Goal: Book appointment/travel/reservation

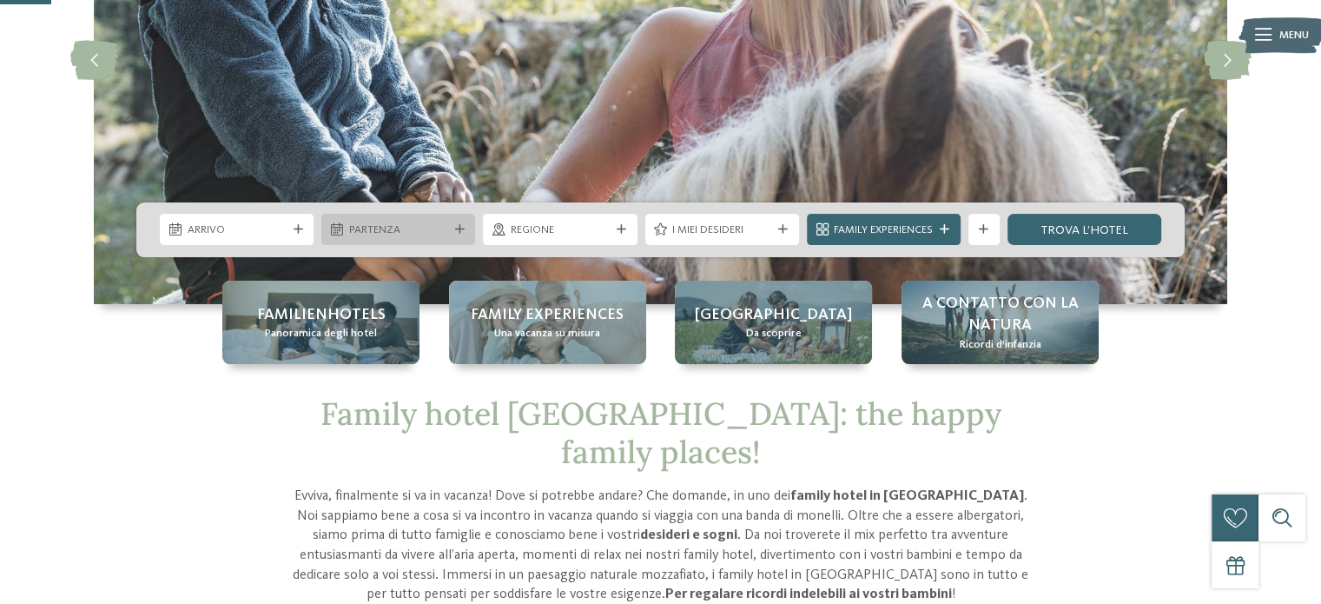
scroll to position [261, 0]
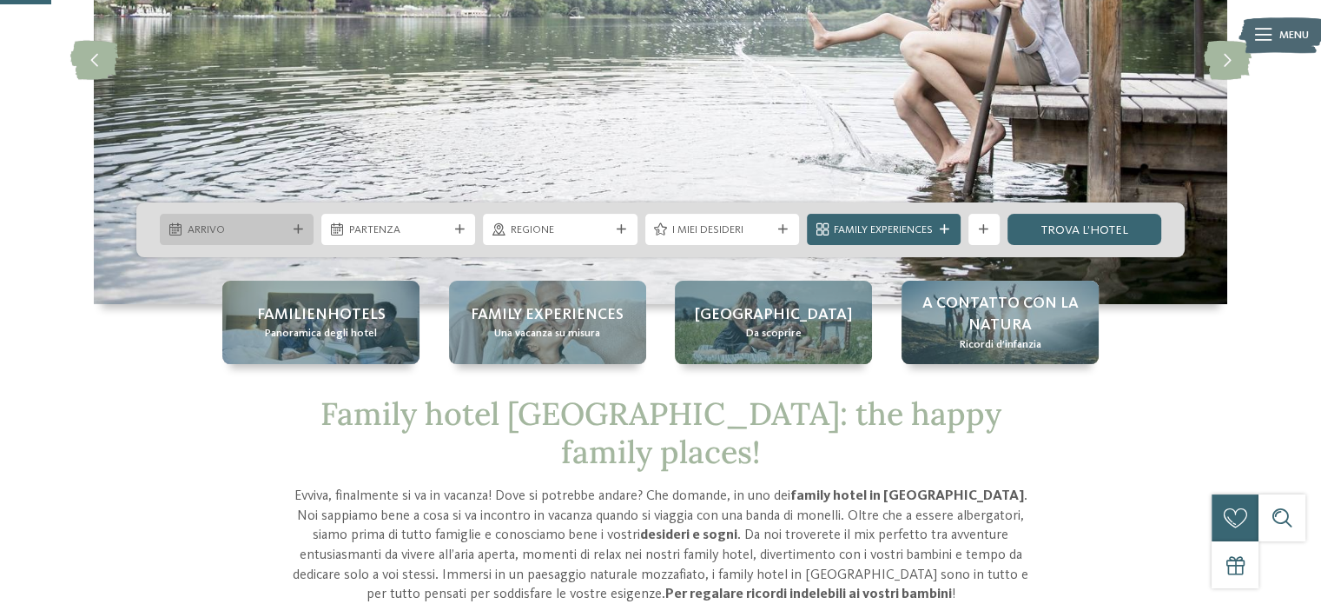
click at [302, 221] on div "Arrivo" at bounding box center [237, 229] width 154 height 31
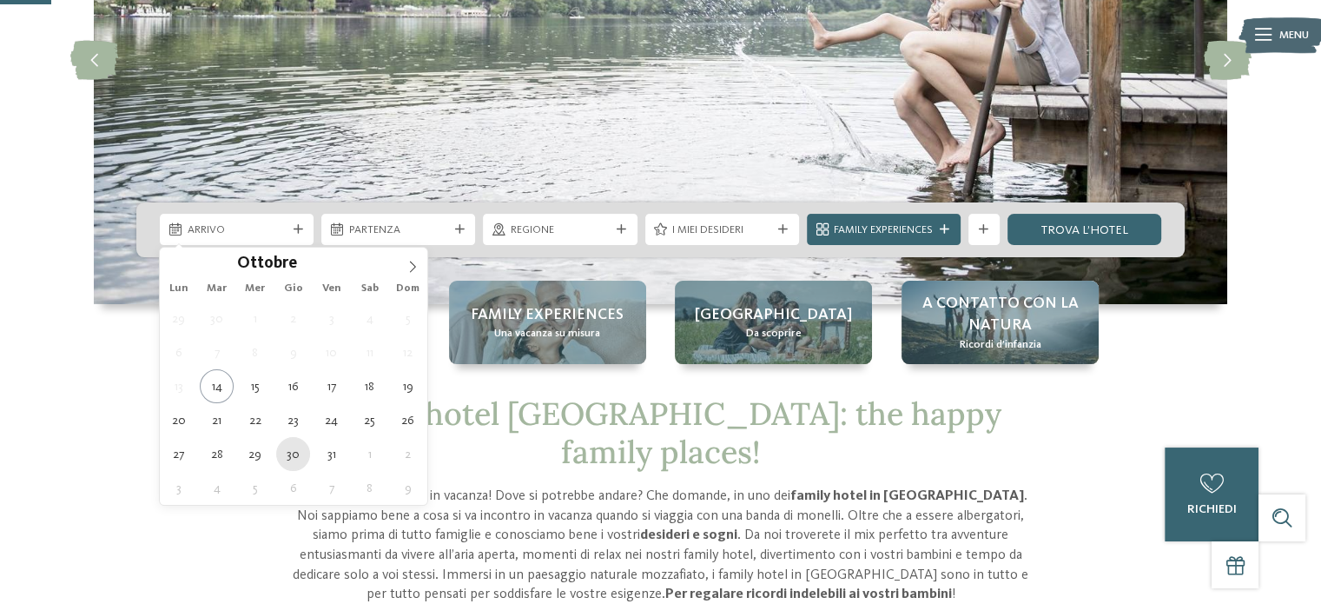
type div "30.10.2025"
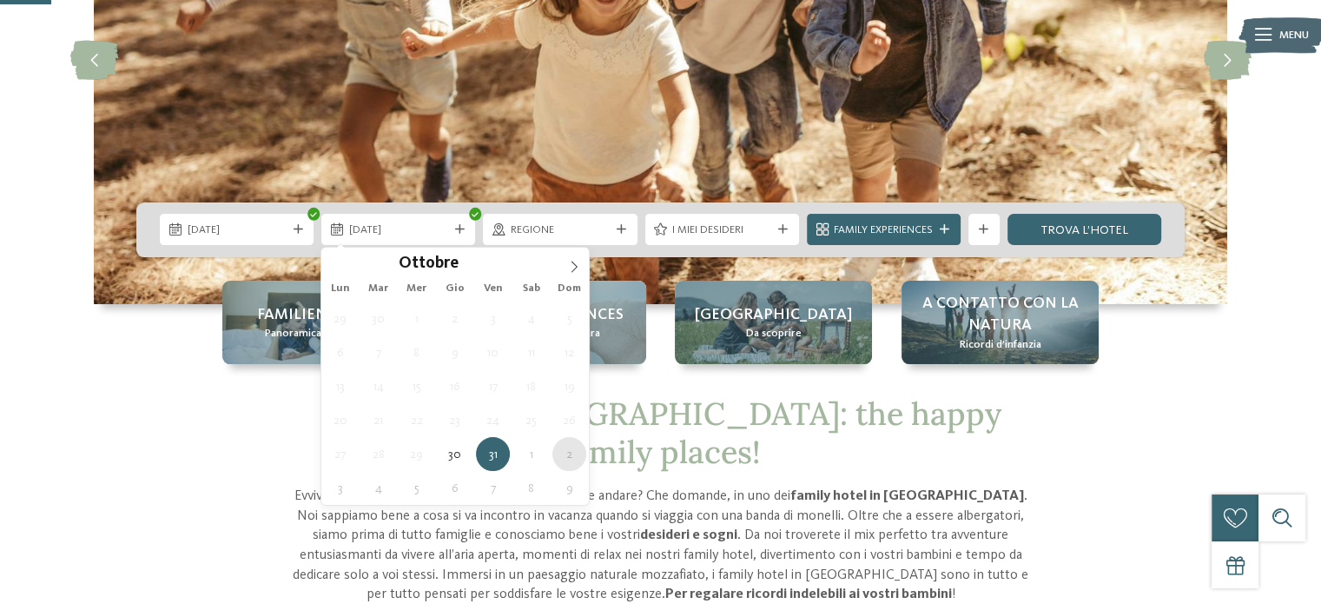
type div "02.11.2025"
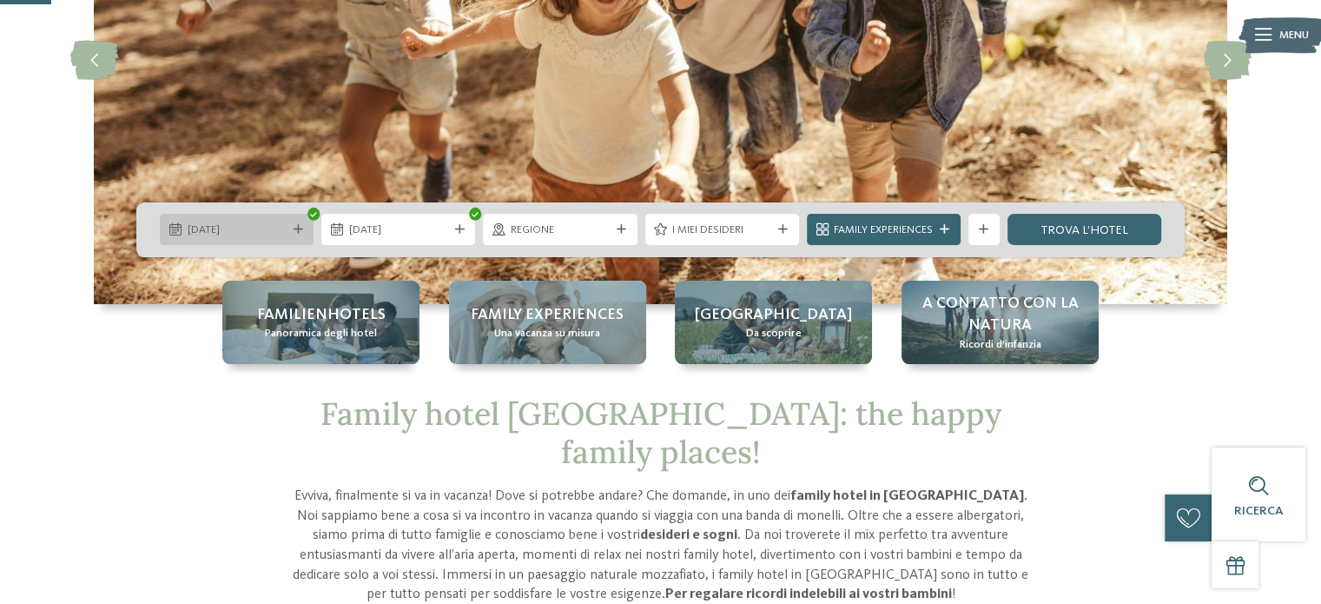
click at [281, 232] on span "30.10.2025" at bounding box center [237, 230] width 99 height 16
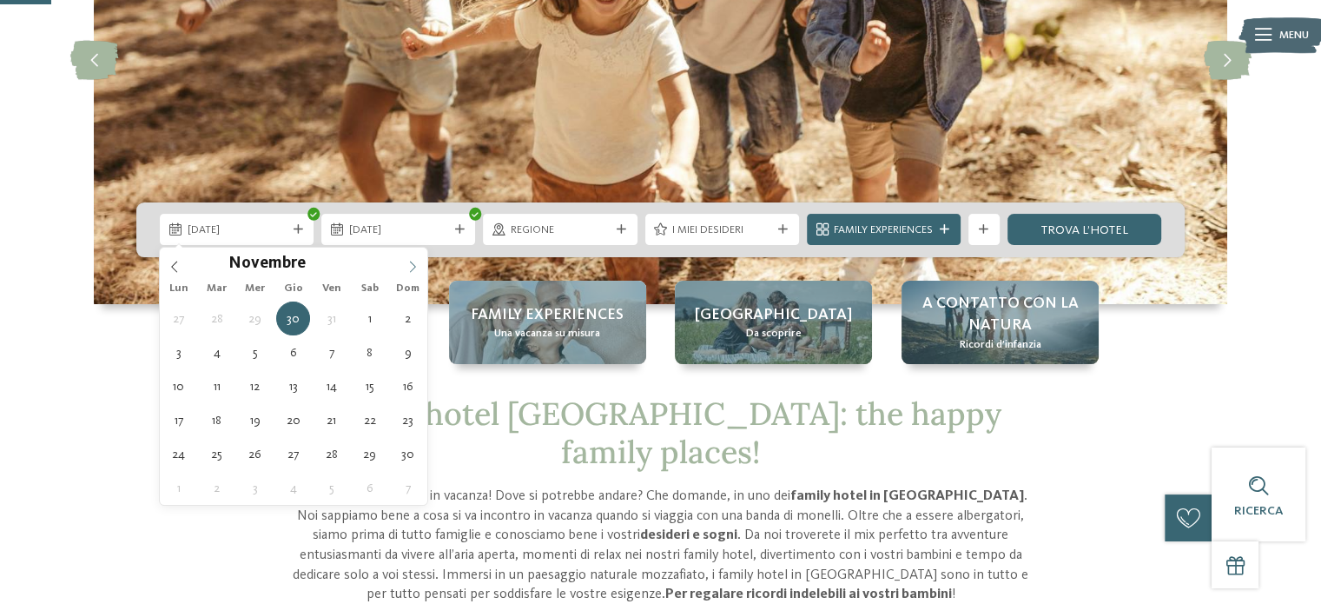
click at [409, 269] on icon at bounding box center [412, 267] width 12 height 12
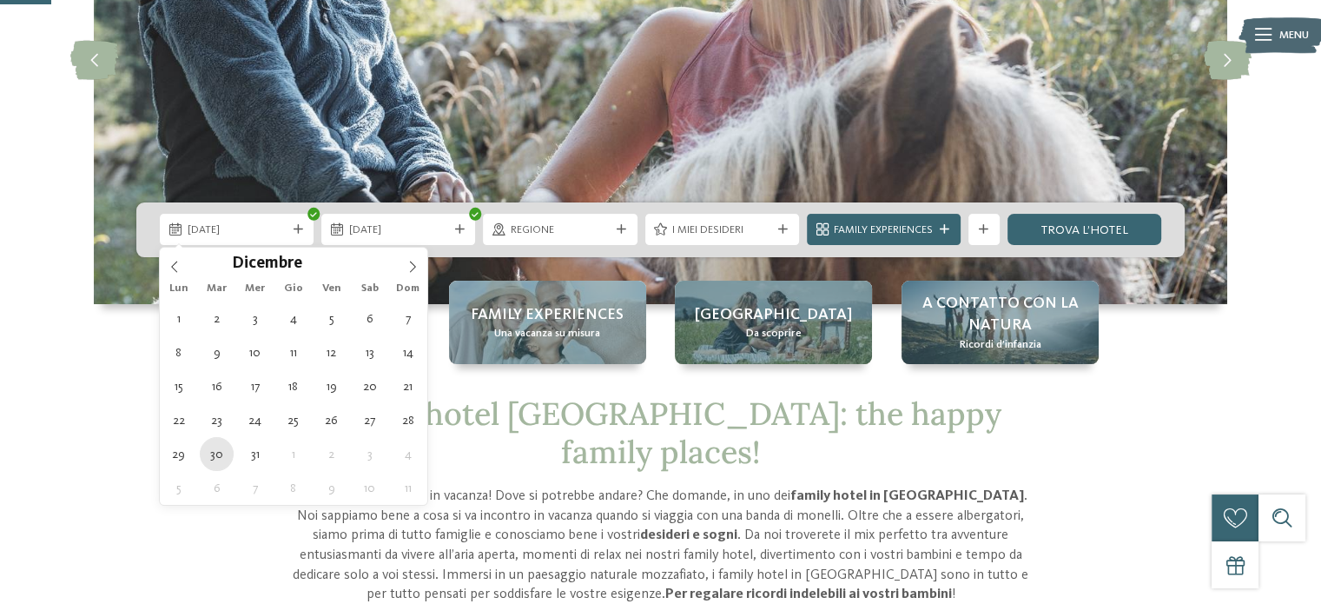
type div "30.12.2025"
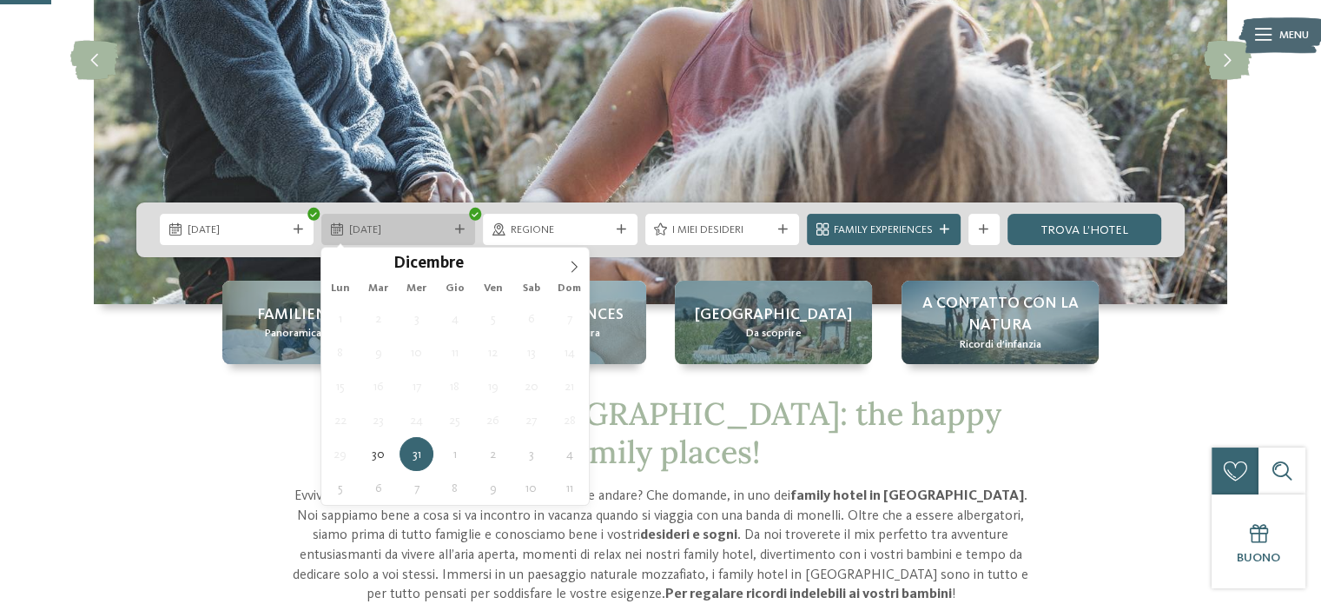
click at [456, 223] on div "31.12.2025" at bounding box center [398, 229] width 154 height 31
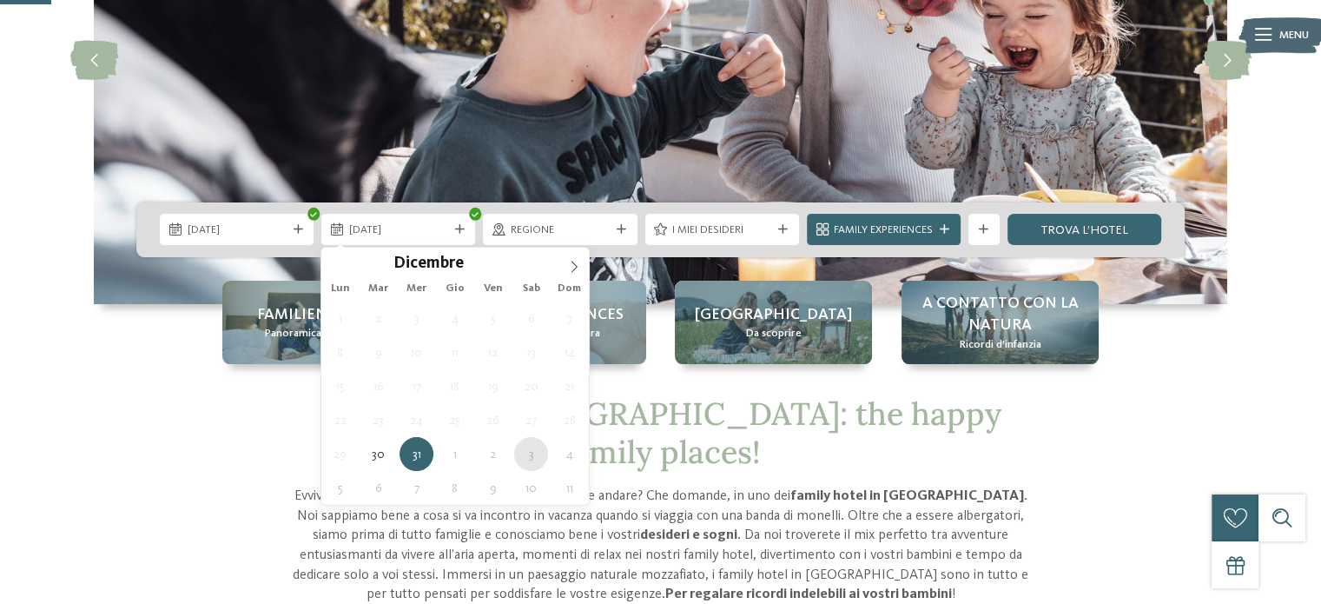
type div "03.01.2026"
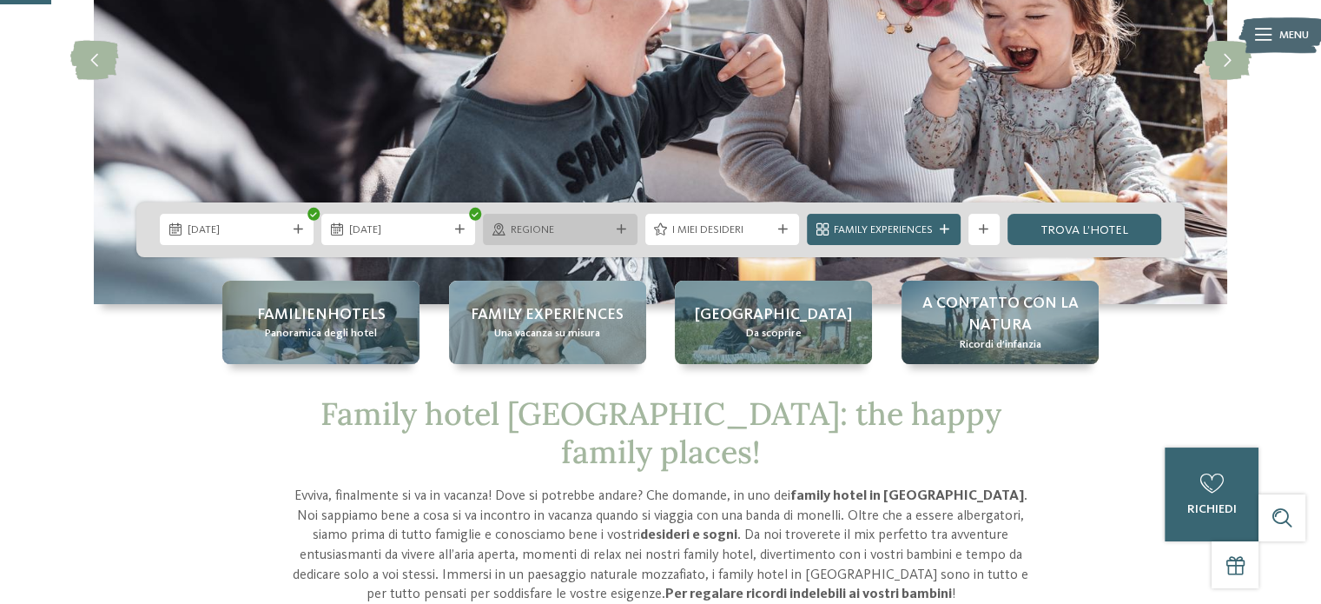
click at [606, 232] on span "Regione" at bounding box center [560, 230] width 99 height 16
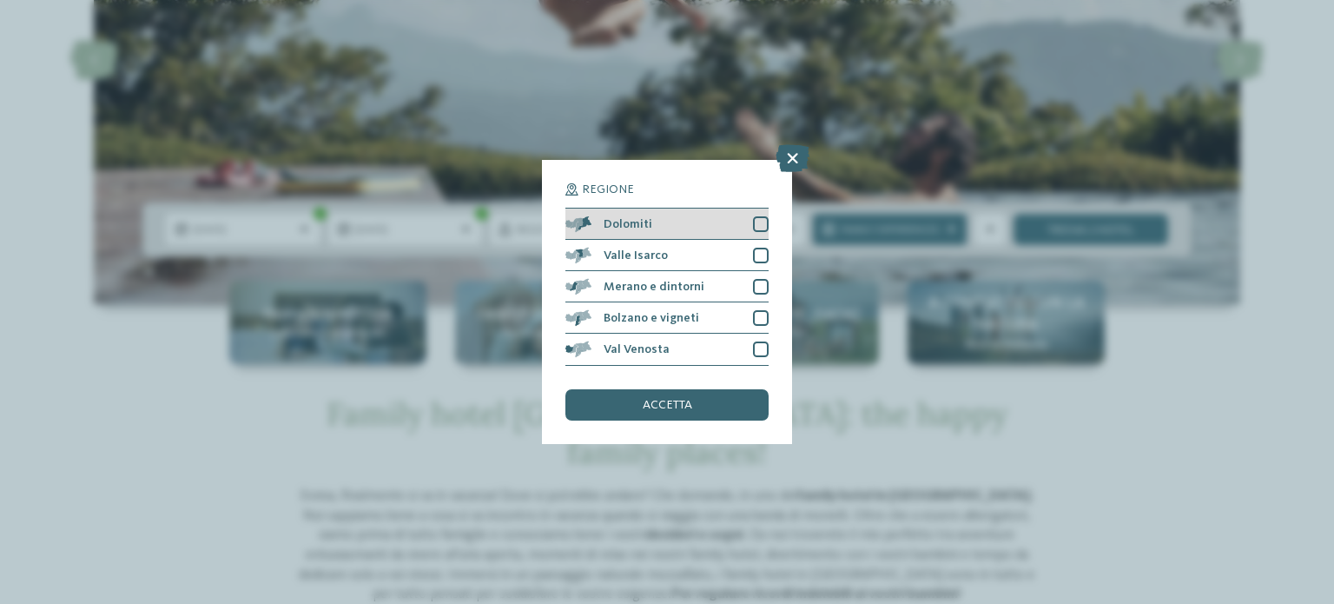
click at [760, 225] on div at bounding box center [761, 224] width 16 height 16
click at [661, 405] on span "accetta" at bounding box center [668, 405] width 50 height 12
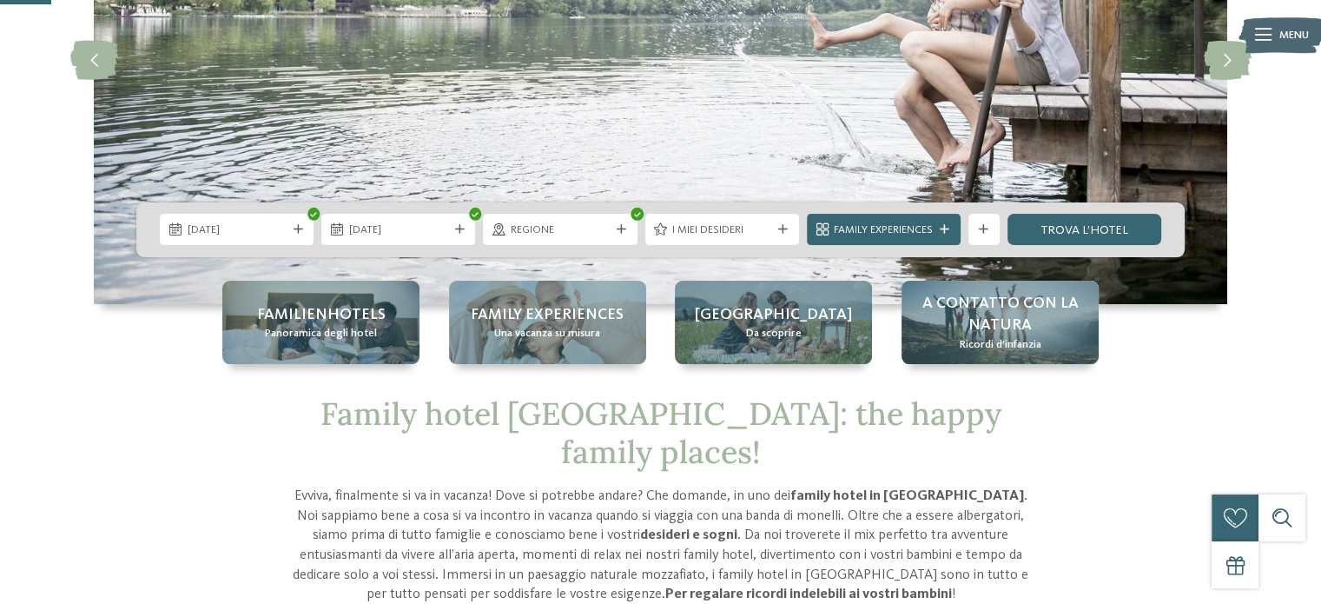
click at [730, 220] on div "I miei desideri" at bounding box center [722, 229] width 154 height 31
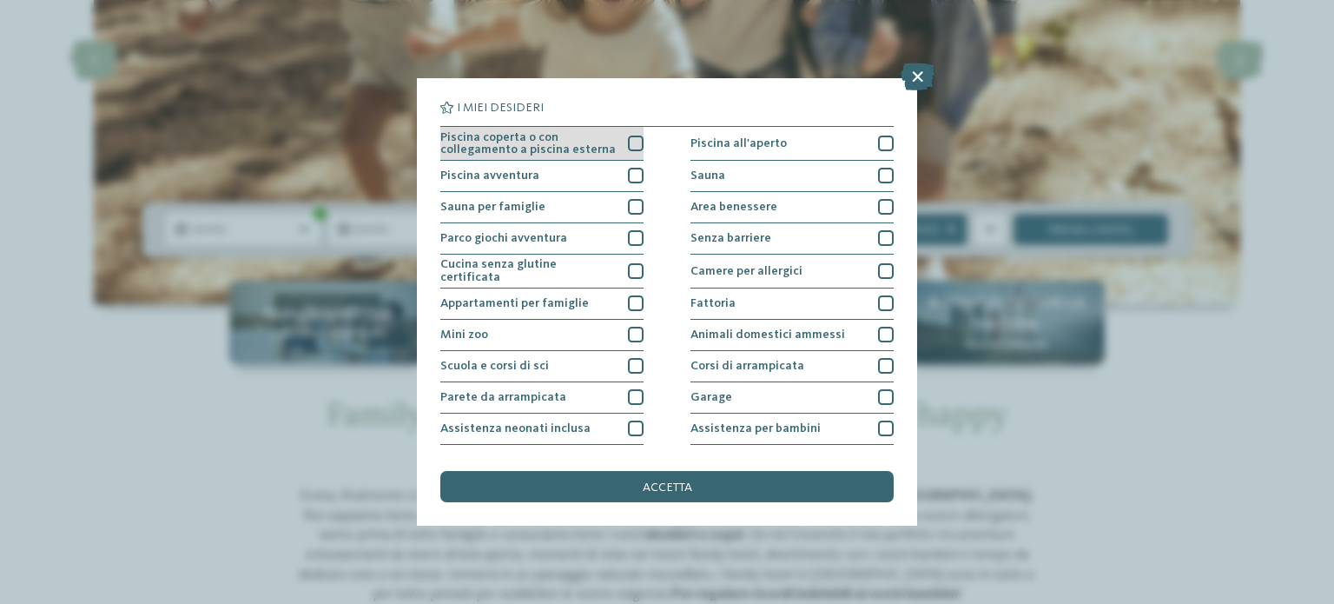
click at [621, 139] on div "Piscina coperta o con collegamento a piscina esterna" at bounding box center [541, 144] width 203 height 34
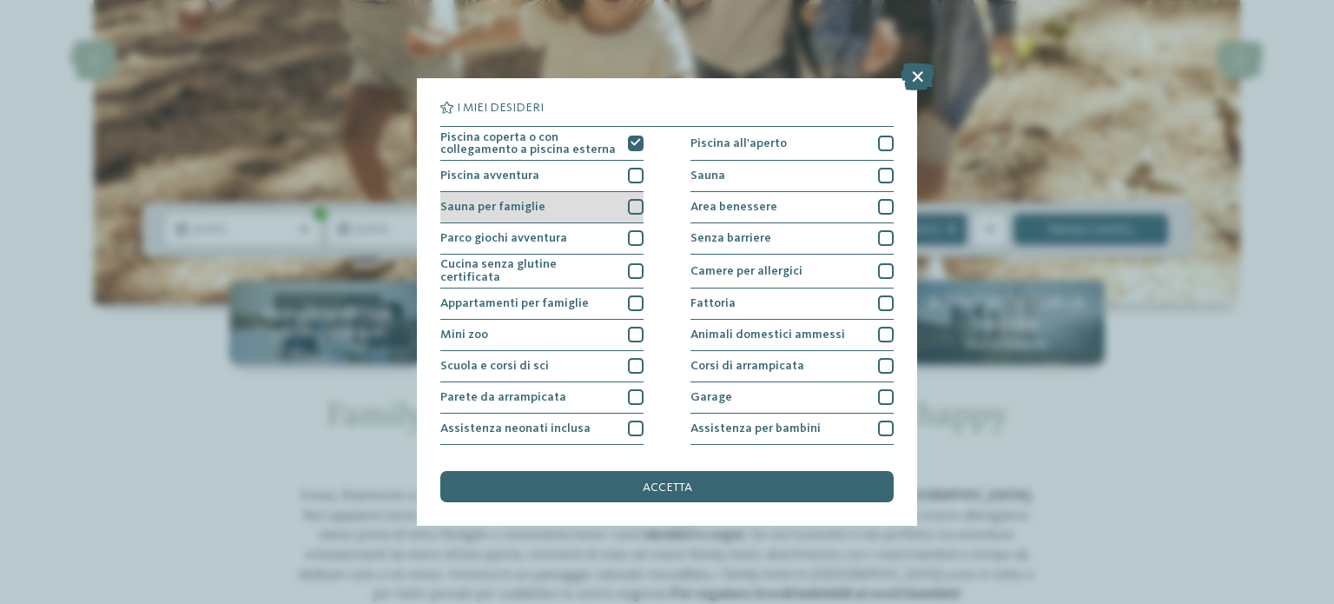
click at [628, 204] on div at bounding box center [636, 207] width 16 height 16
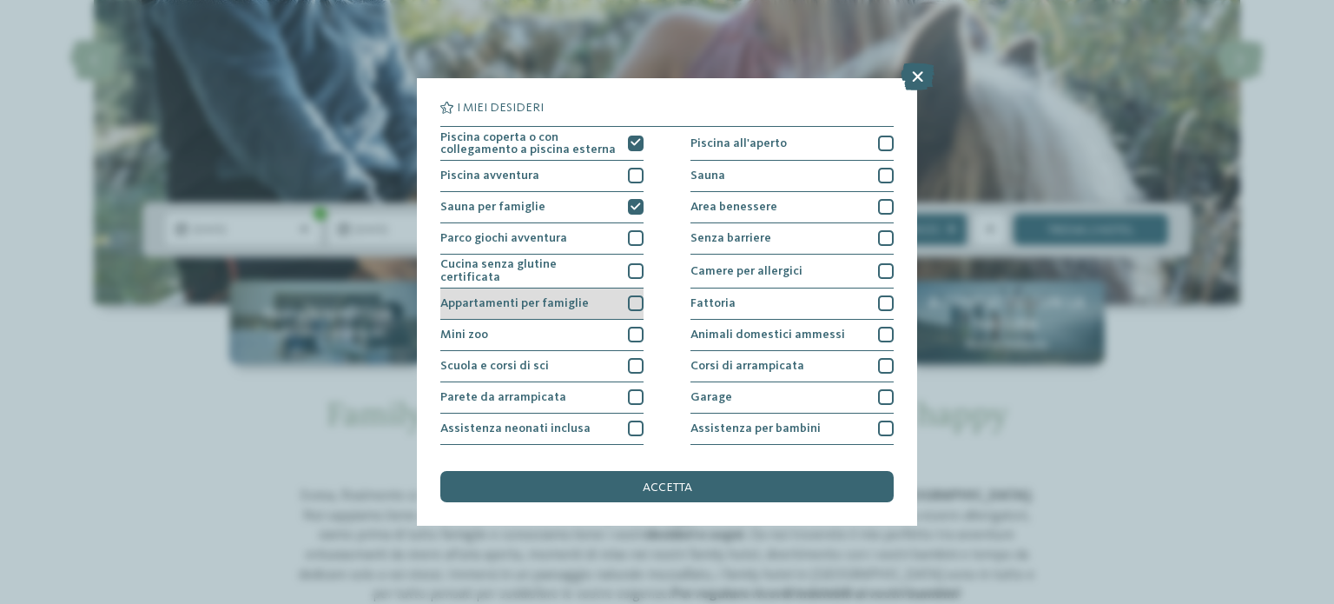
click at [630, 301] on div at bounding box center [636, 303] width 16 height 16
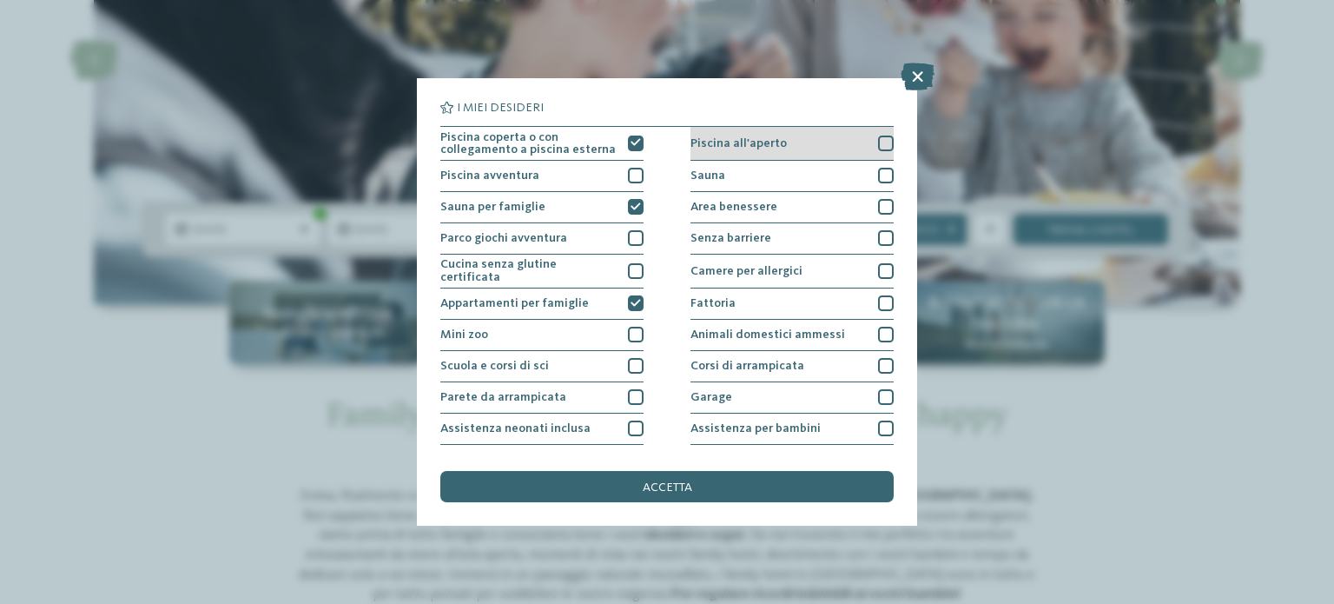
click at [878, 148] on div at bounding box center [886, 143] width 16 height 16
click at [878, 172] on div at bounding box center [886, 176] width 16 height 16
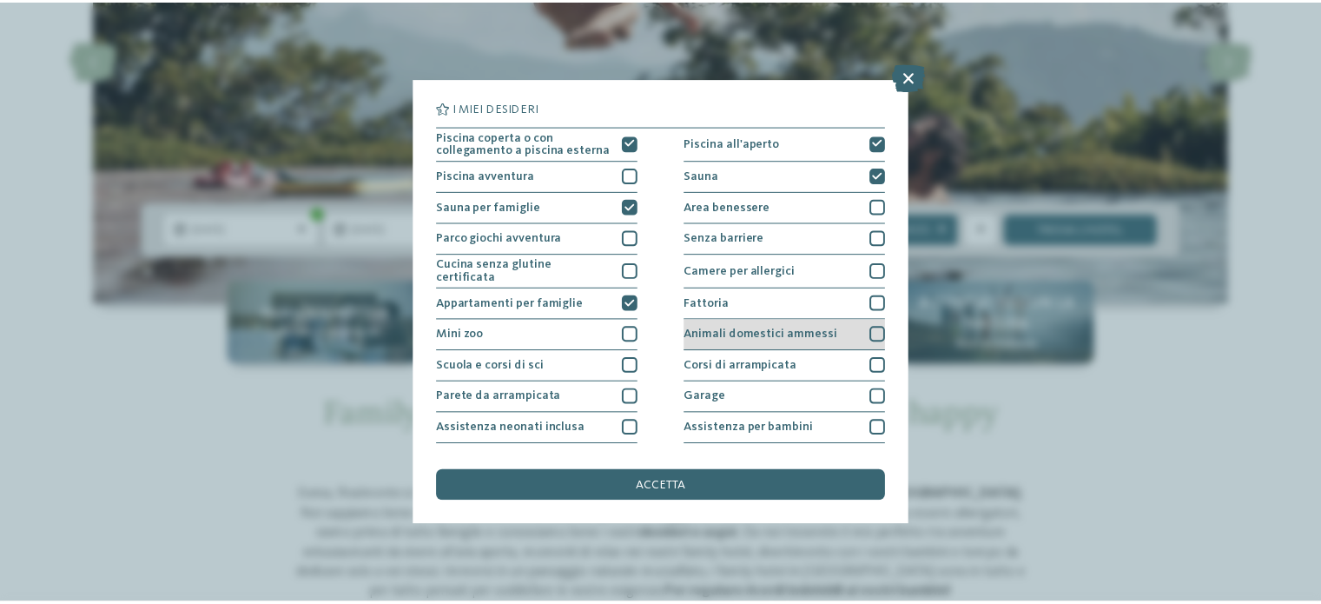
scroll to position [218, 0]
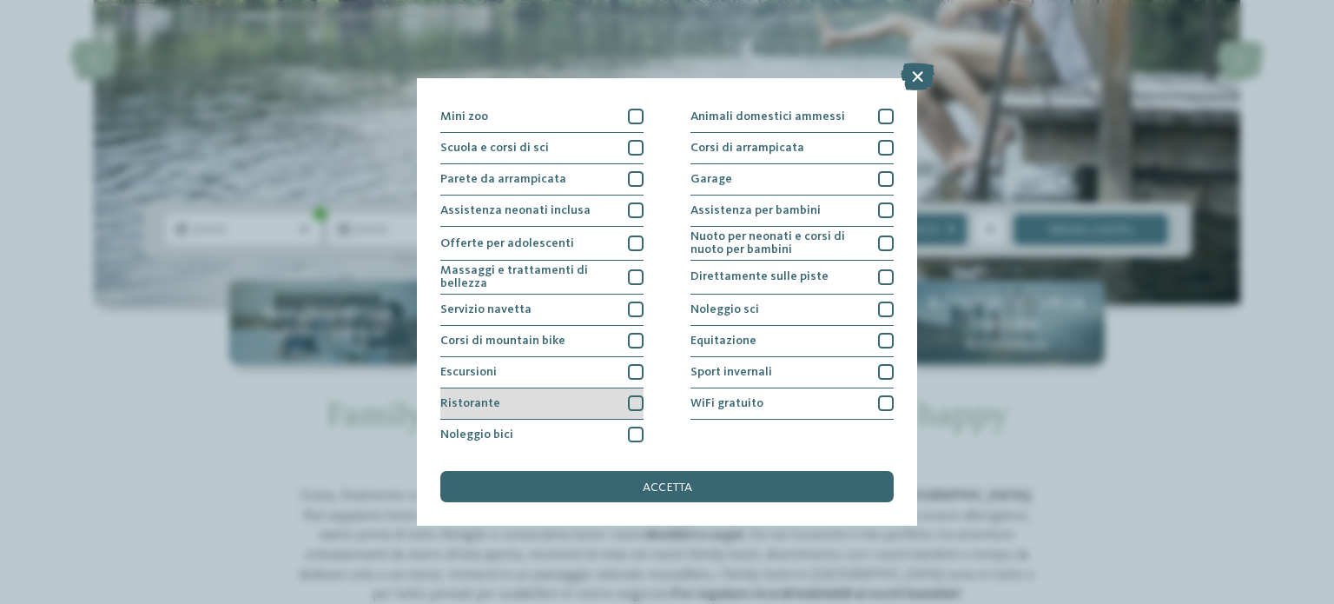
click at [638, 398] on div at bounding box center [636, 403] width 16 height 16
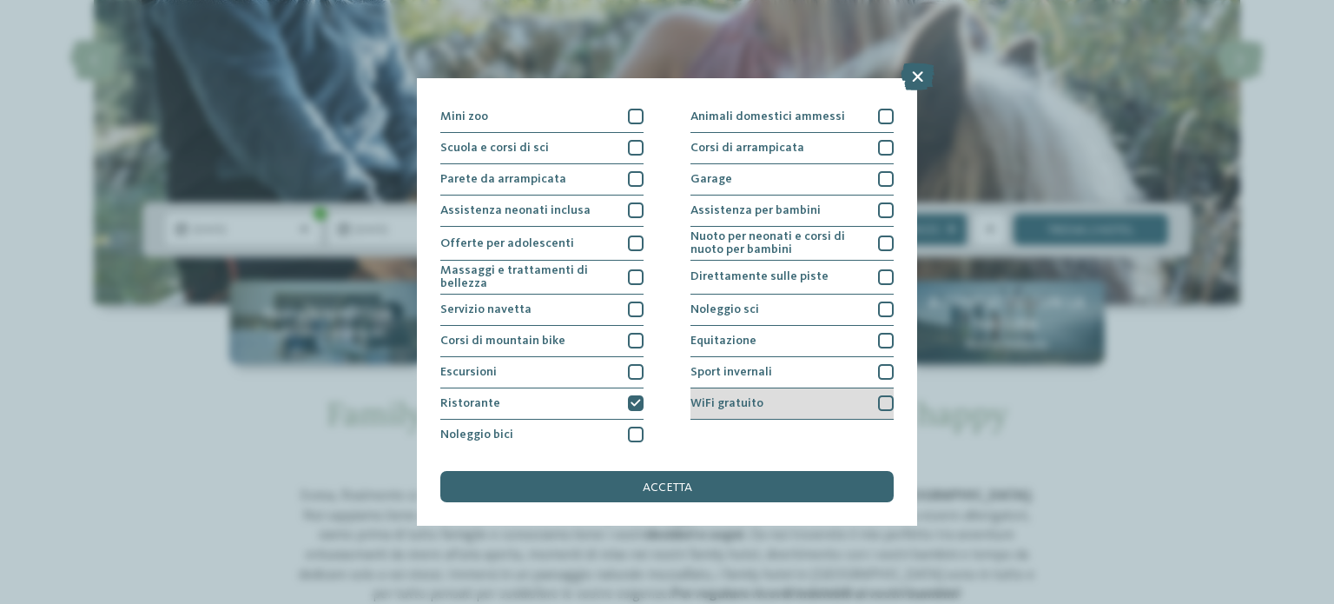
click at [878, 395] on div at bounding box center [886, 403] width 16 height 16
click at [715, 492] on div "accetta" at bounding box center [666, 486] width 453 height 31
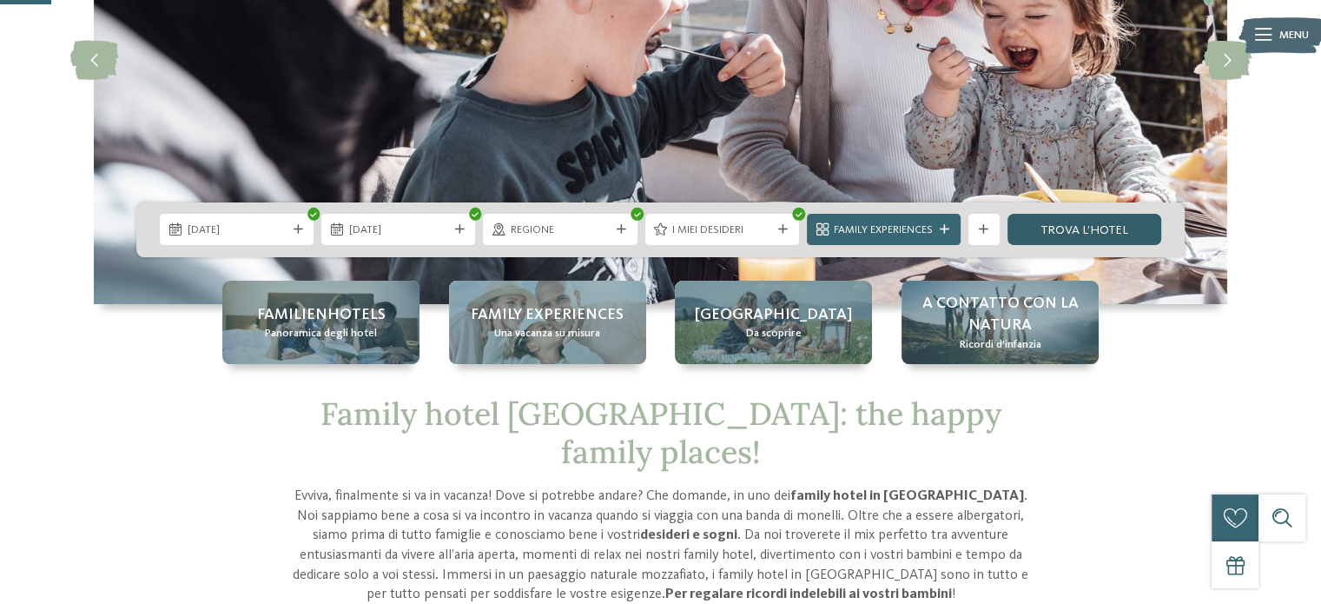
click at [1056, 225] on link "trova l’hotel" at bounding box center [1085, 229] width 154 height 31
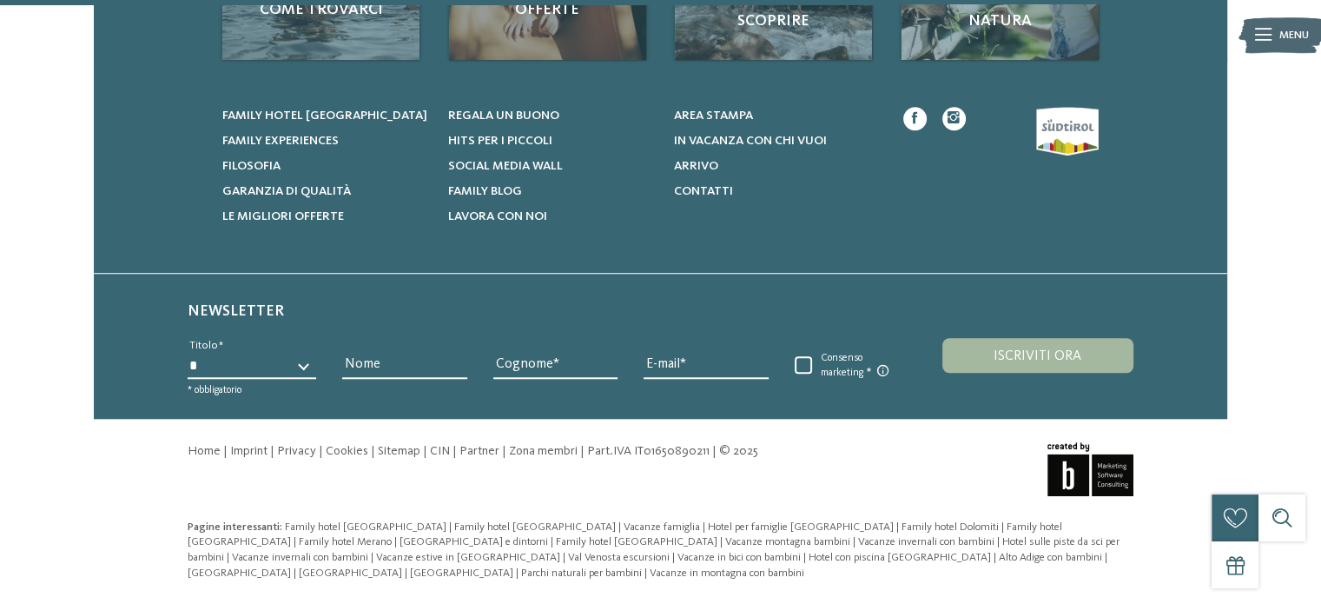
scroll to position [427, 0]
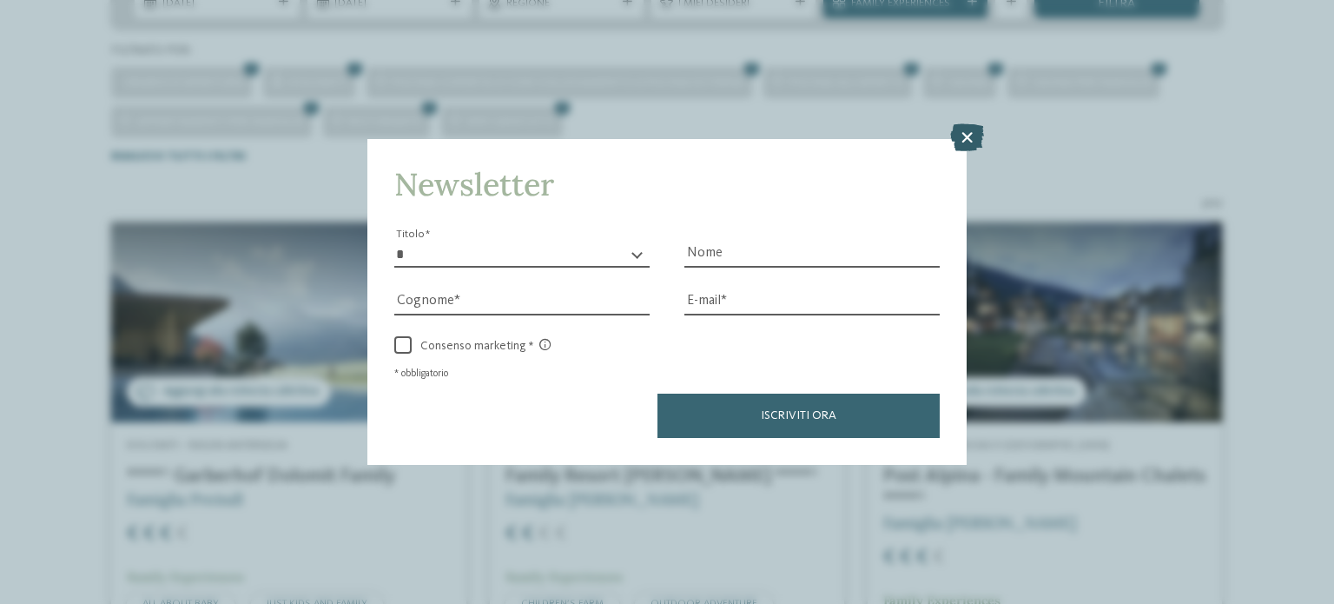
click at [965, 143] on icon at bounding box center [967, 137] width 34 height 28
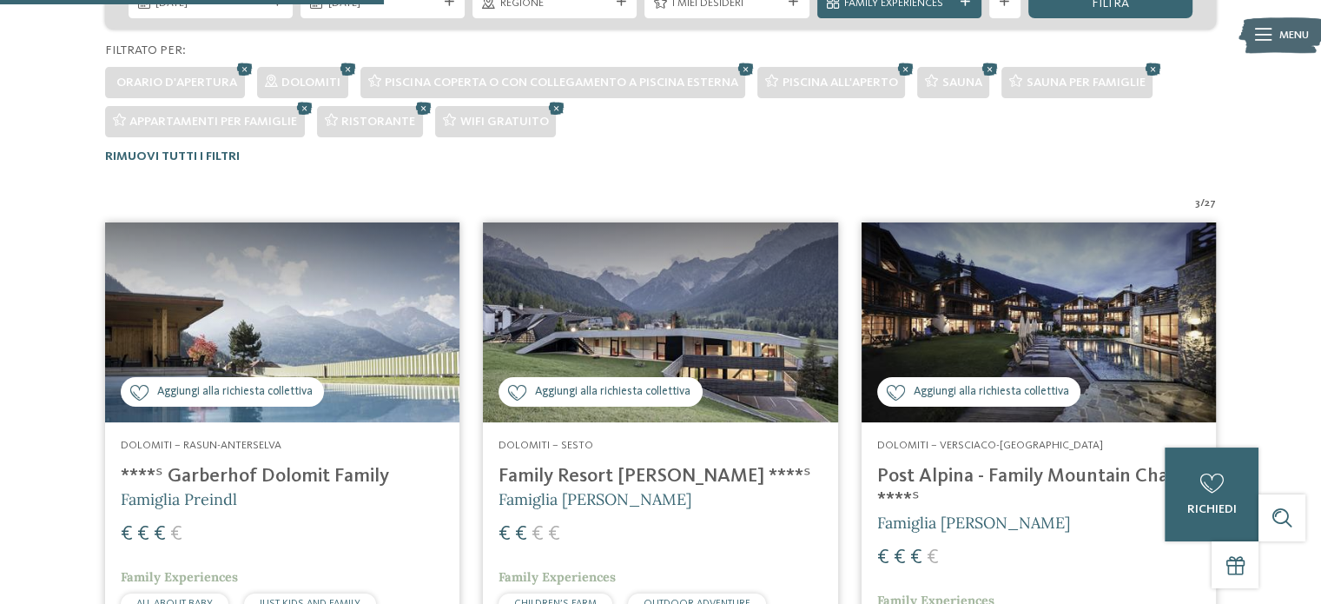
click at [992, 332] on img at bounding box center [1039, 322] width 354 height 200
click at [261, 473] on h4 "****ˢ Garberhof Dolomit Family" at bounding box center [282, 476] width 323 height 23
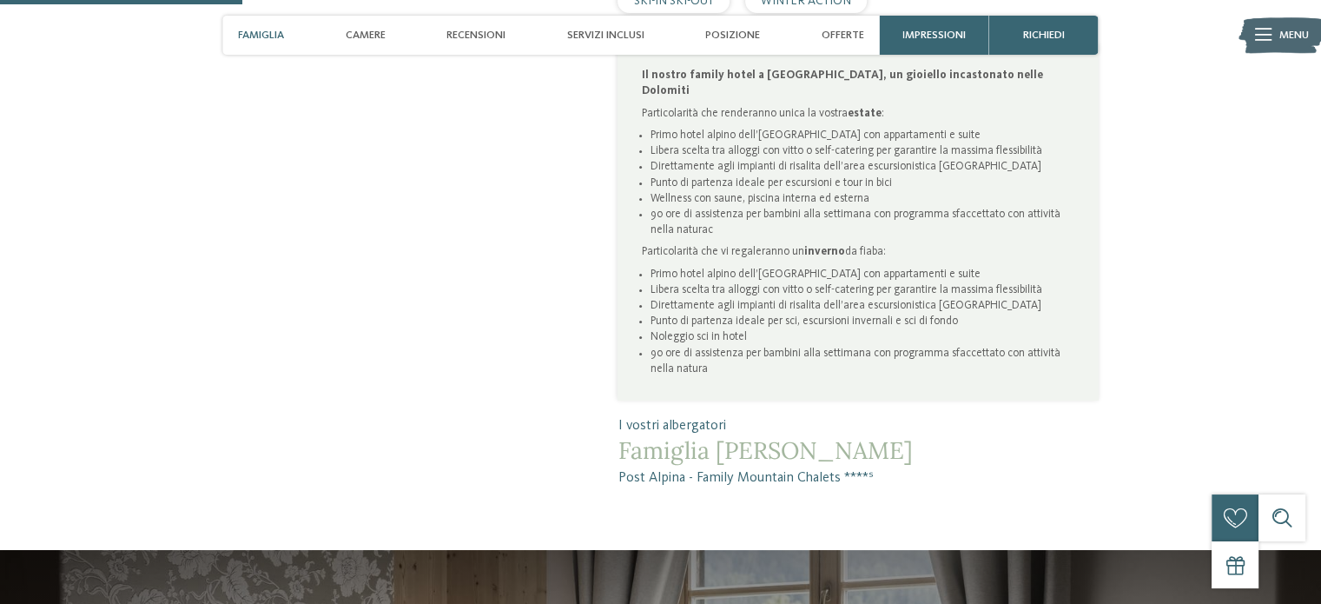
scroll to position [782, 0]
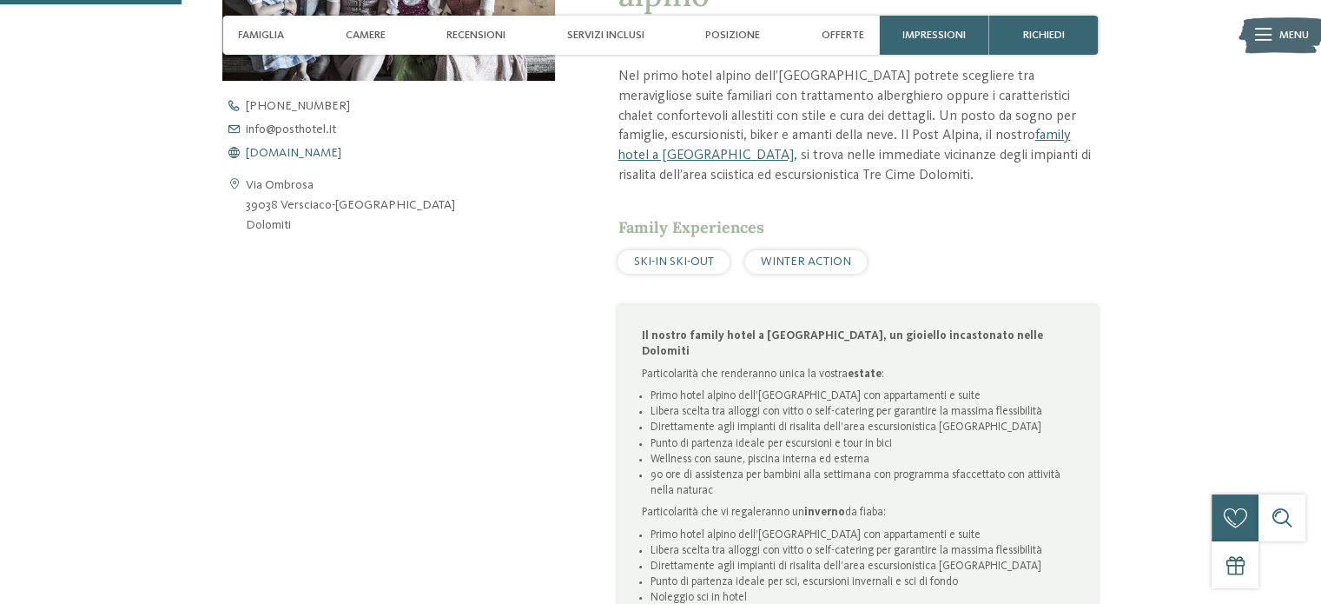
click at [305, 152] on span "www.postalpina.it" at bounding box center [294, 153] width 96 height 12
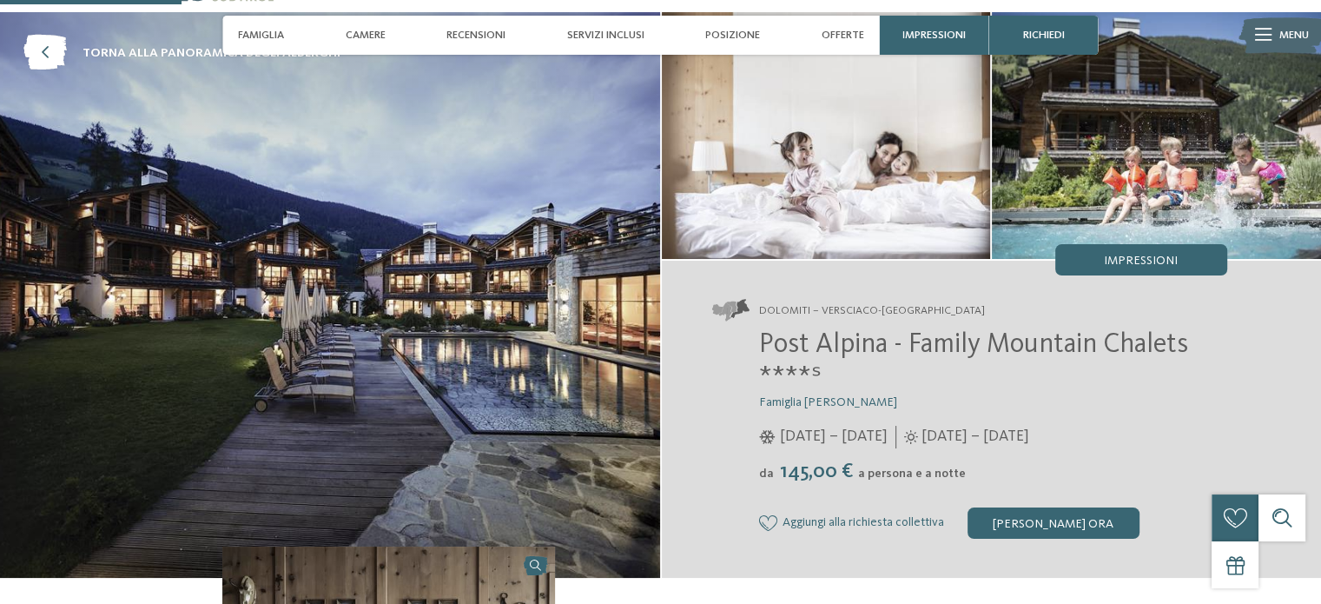
scroll to position [0, 0]
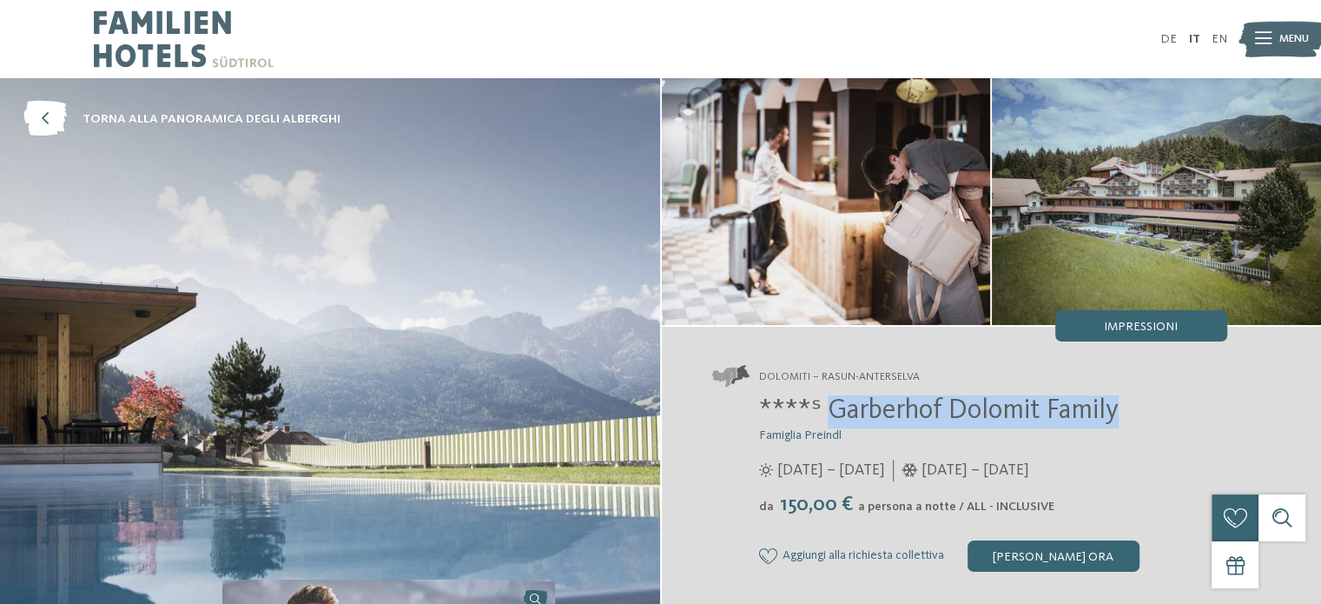
drag, startPoint x: 822, startPoint y: 413, endPoint x: 1116, endPoint y: 419, distance: 294.5
click at [1116, 419] on span "****ˢ Garberhof Dolomit Family" at bounding box center [939, 411] width 360 height 28
copy span "Garberhof Dolomit Family"
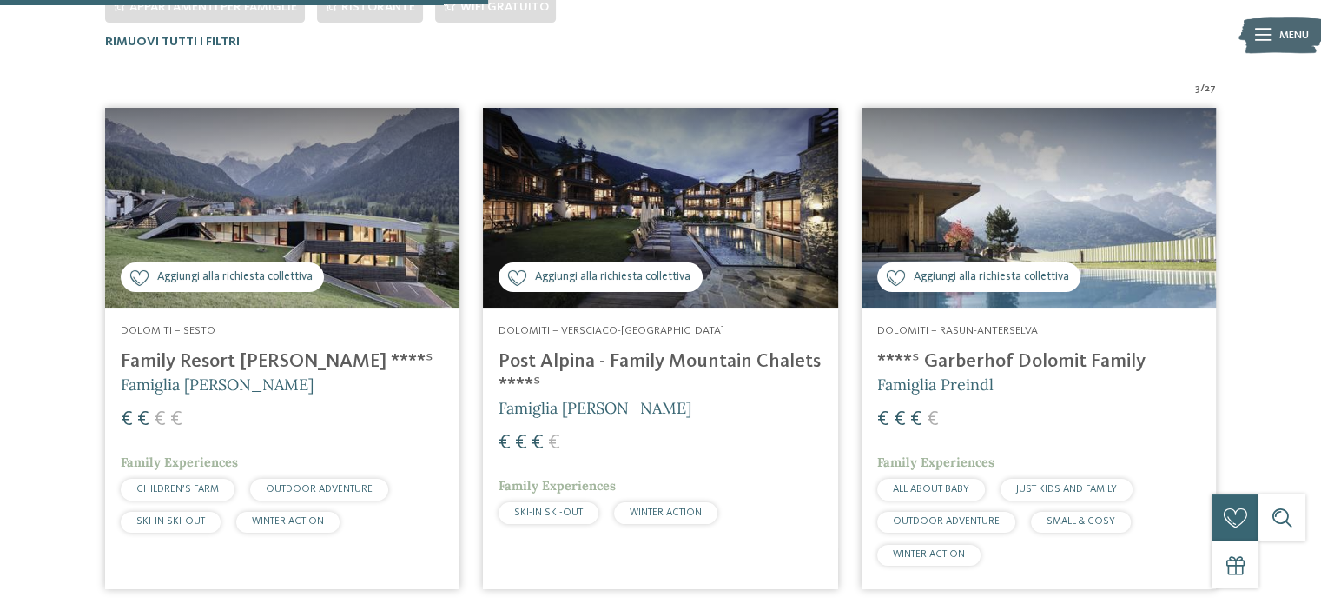
click at [598, 219] on img at bounding box center [660, 208] width 354 height 200
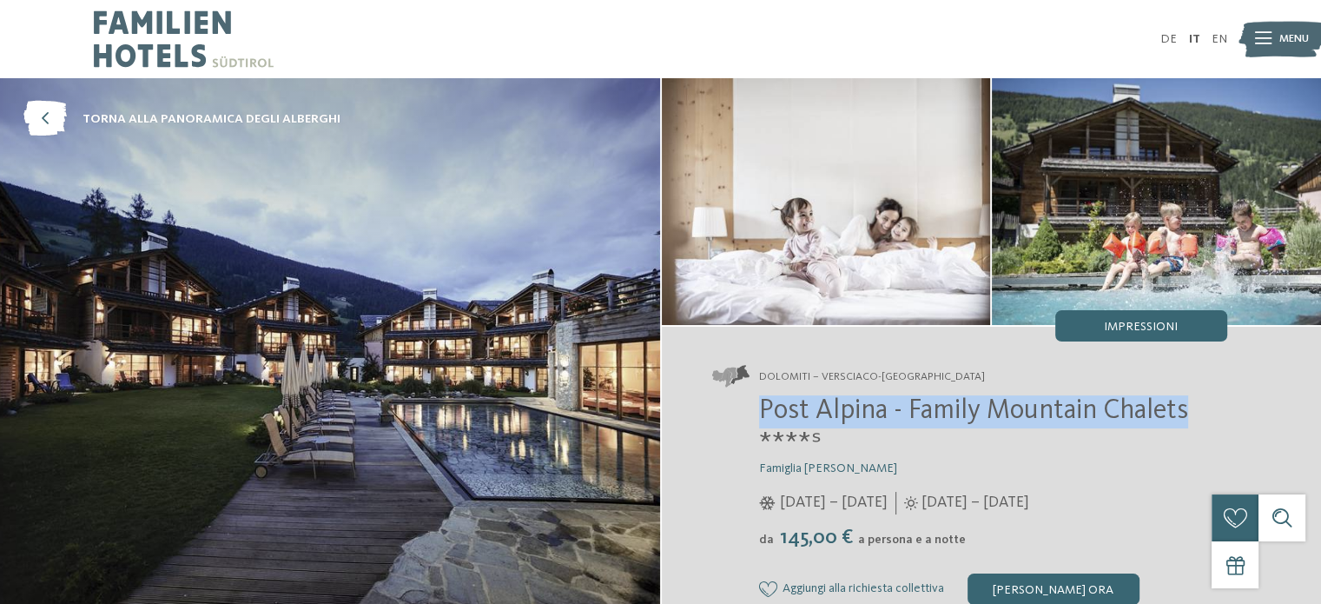
drag, startPoint x: 757, startPoint y: 406, endPoint x: 1227, endPoint y: 416, distance: 470.0
click at [1227, 416] on div "Dolomiti – Versciaco-[GEOGRAPHIC_DATA] Post Alpina - Family Mountain Chalets **…" at bounding box center [992, 485] width 660 height 317
copy span "Post Alpina - Family Mountain Chalets"
